Goal: Navigation & Orientation: Find specific page/section

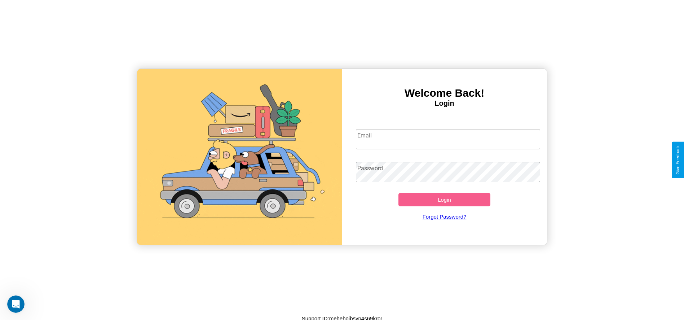
click at [448, 139] on input "Email" at bounding box center [448, 139] width 184 height 20
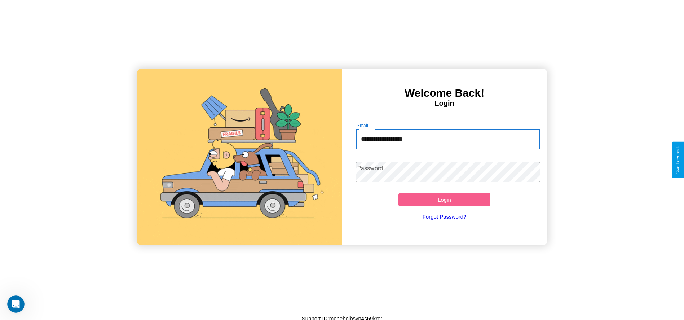
type input "**********"
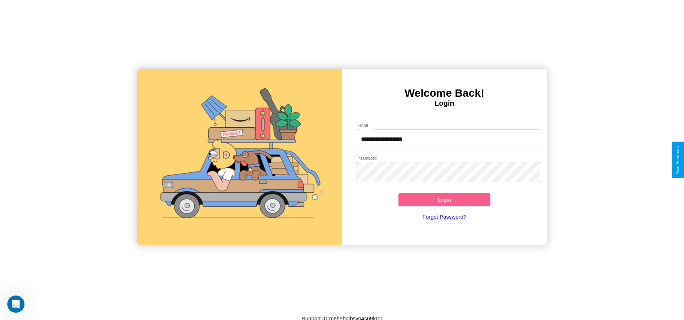
click at [444, 200] on button "Login" at bounding box center [445, 199] width 92 height 13
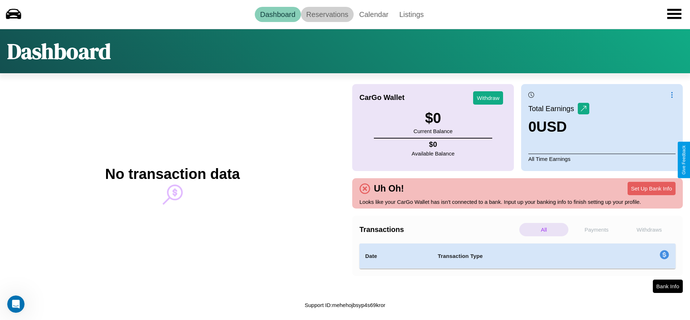
click at [327, 14] on link "Reservations" at bounding box center [327, 14] width 53 height 15
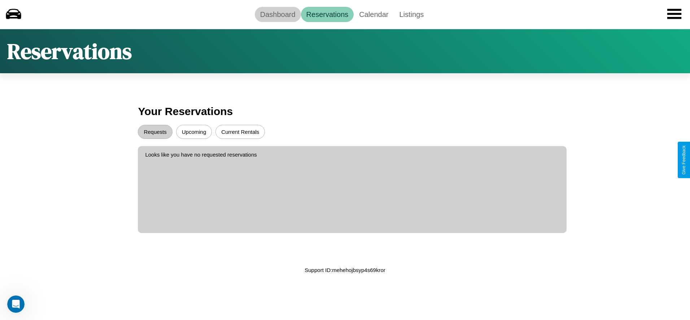
click at [277, 14] on link "Dashboard" at bounding box center [278, 14] width 46 height 15
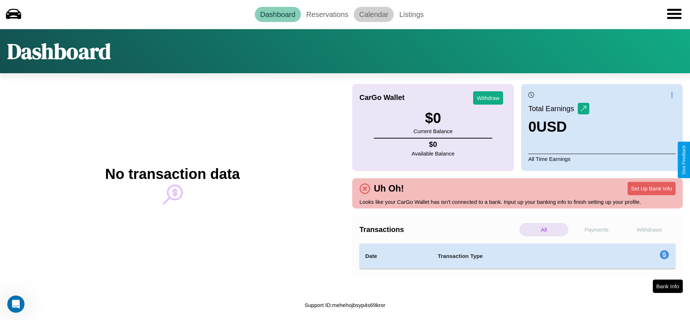
click at [373, 14] on link "Calendar" at bounding box center [374, 14] width 40 height 15
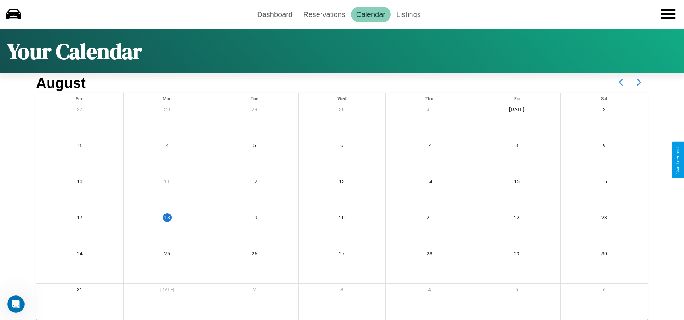
click at [639, 82] on icon at bounding box center [639, 82] width 18 height 18
